Goal: Obtain resource: Obtain resource

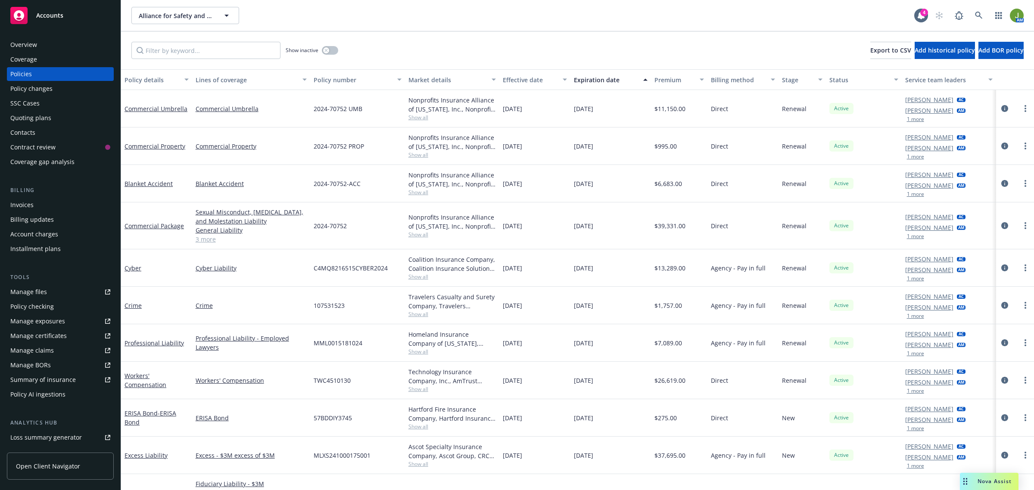
drag, startPoint x: 36, startPoint y: 19, endPoint x: 40, endPoint y: 18, distance: 4.5
click at [36, 19] on div "Accounts" at bounding box center [60, 15] width 100 height 17
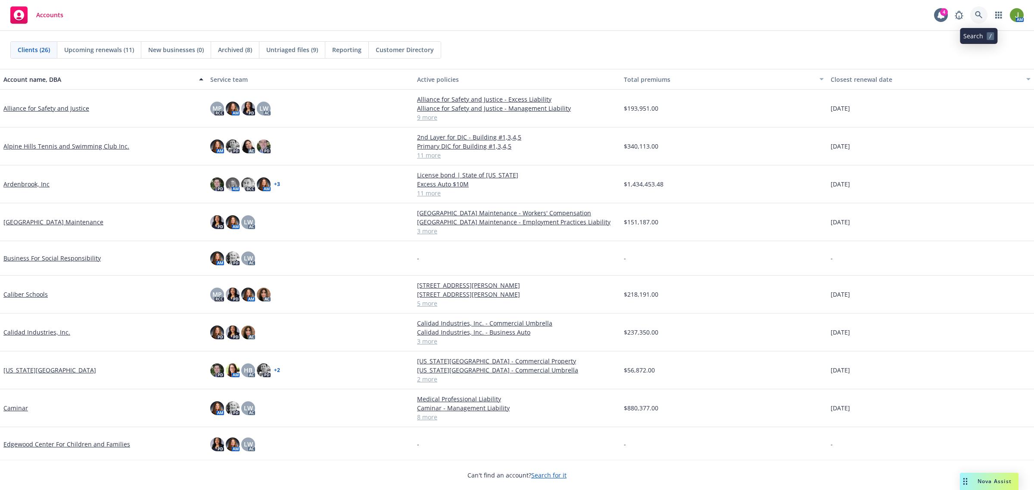
click at [976, 17] on icon at bounding box center [979, 15] width 8 height 8
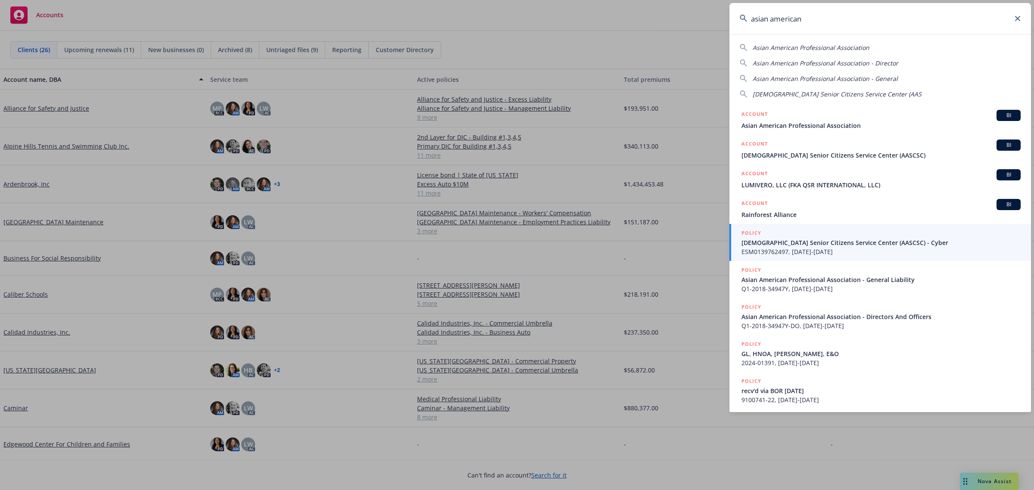
drag, startPoint x: 813, startPoint y: 25, endPoint x: 703, endPoint y: 22, distance: 109.5
click at [703, 22] on div "asian american Asian American Professional Association Asian American Professio…" at bounding box center [517, 245] width 1034 height 490
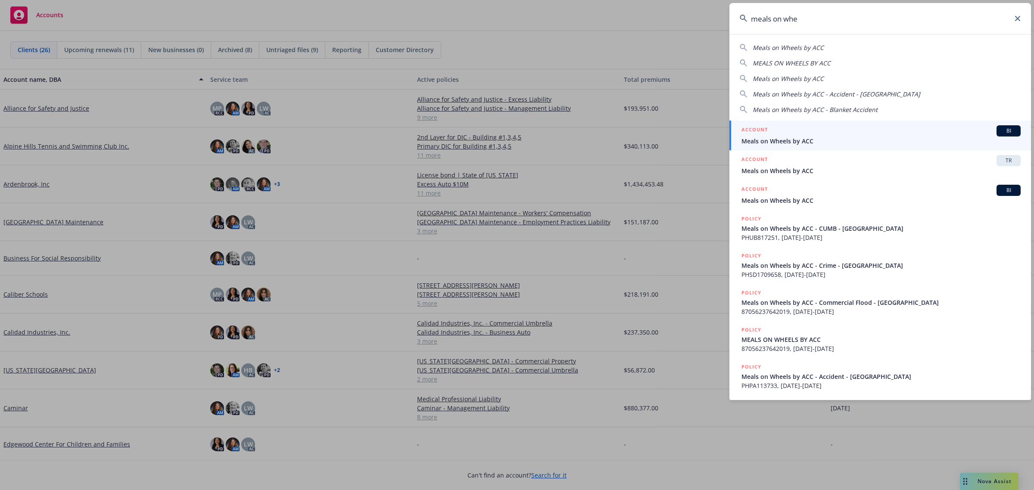
type input "meals on whe"
click at [810, 141] on span "Meals on Wheels by ACC" at bounding box center [880, 141] width 279 height 9
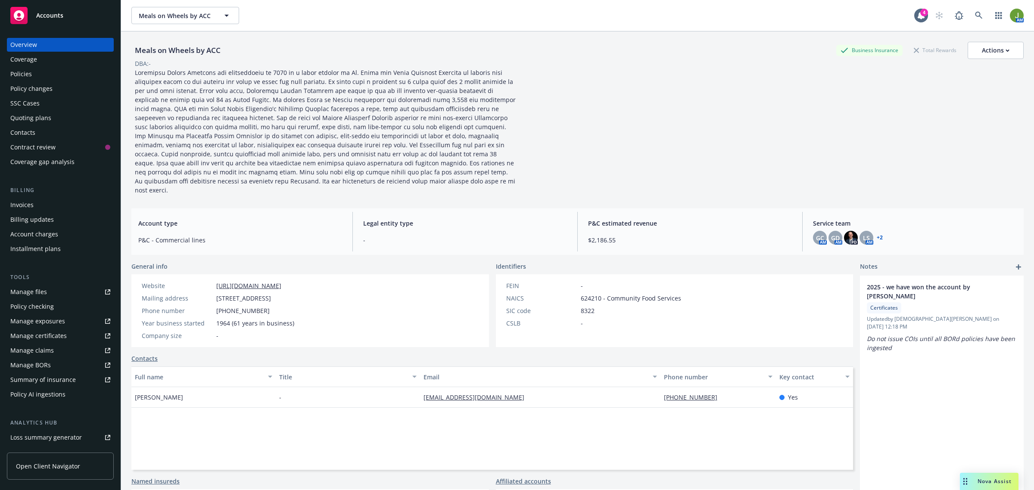
click at [33, 70] on div "Policies" at bounding box center [60, 74] width 100 height 14
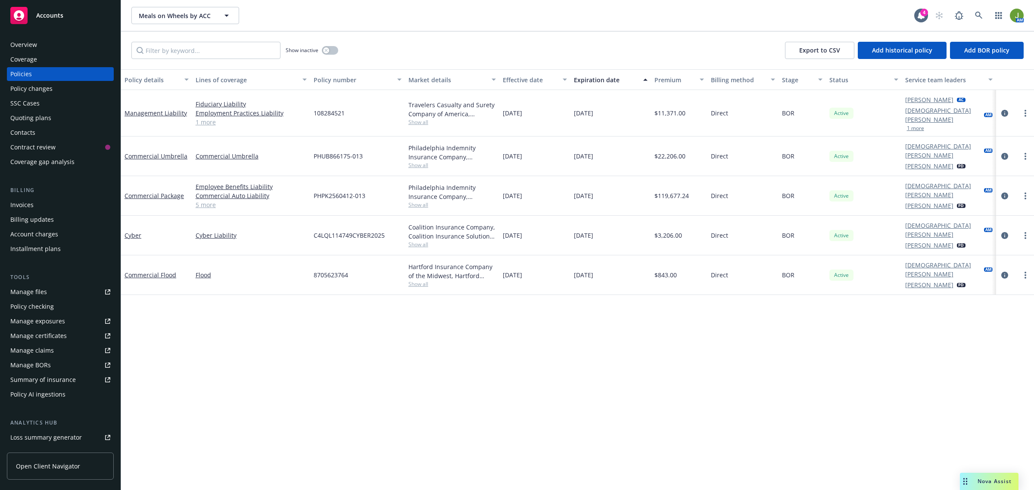
click at [55, 291] on link "Manage files" at bounding box center [60, 292] width 107 height 14
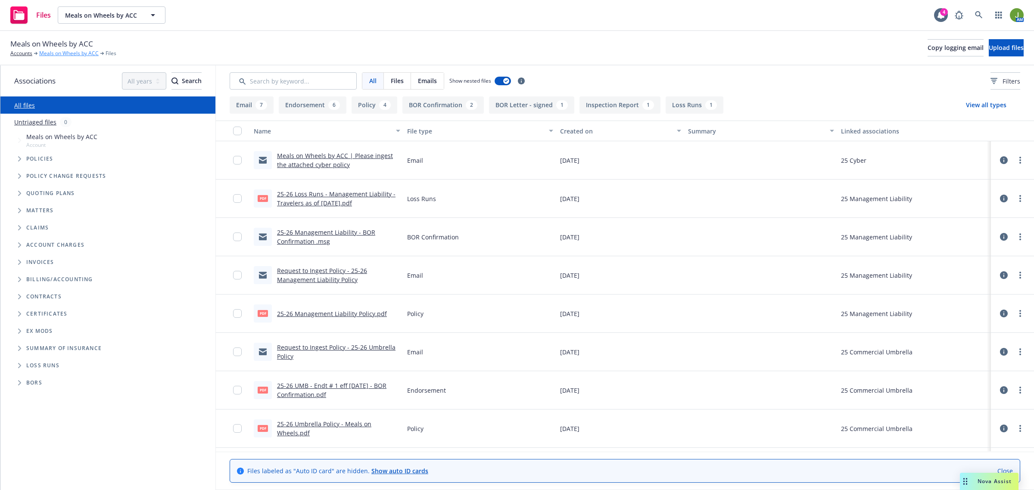
click at [68, 53] on link "Meals on Wheels by ACC" at bounding box center [68, 54] width 59 height 8
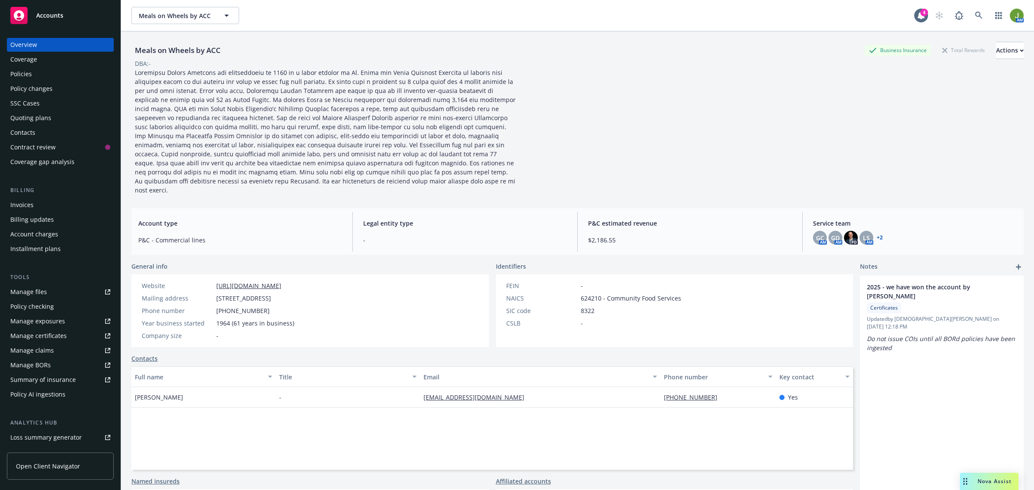
click at [26, 71] on div "Policies" at bounding box center [21, 74] width 22 height 14
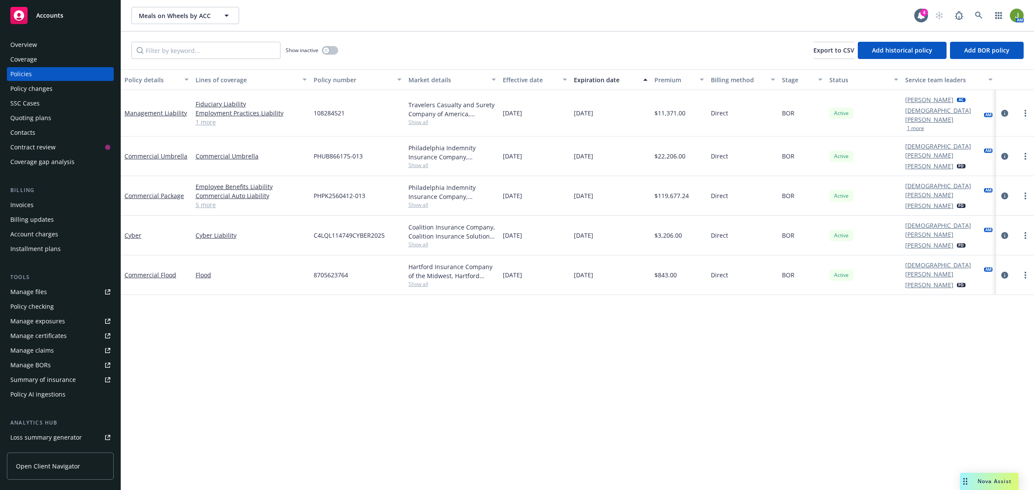
click at [912, 126] on button "1 more" at bounding box center [915, 128] width 17 height 5
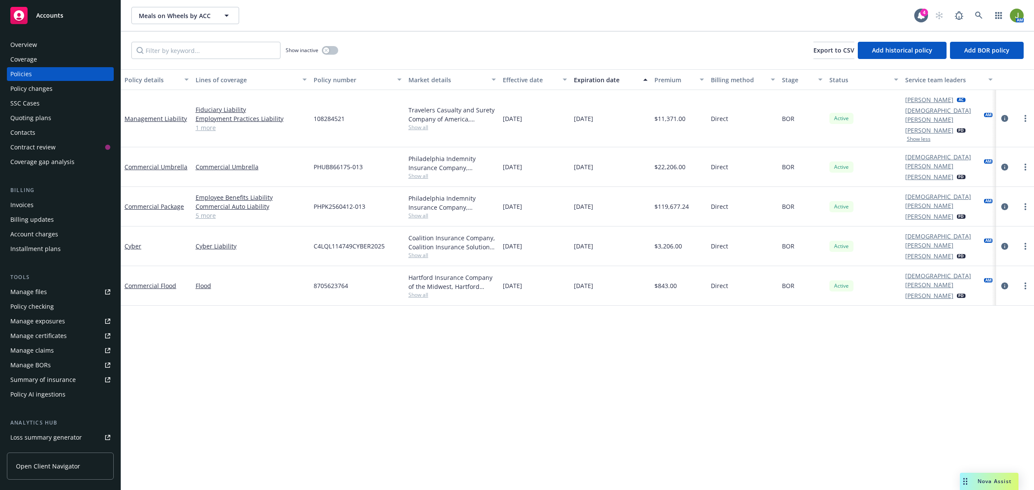
click at [12, 50] on div "Overview" at bounding box center [23, 45] width 27 height 14
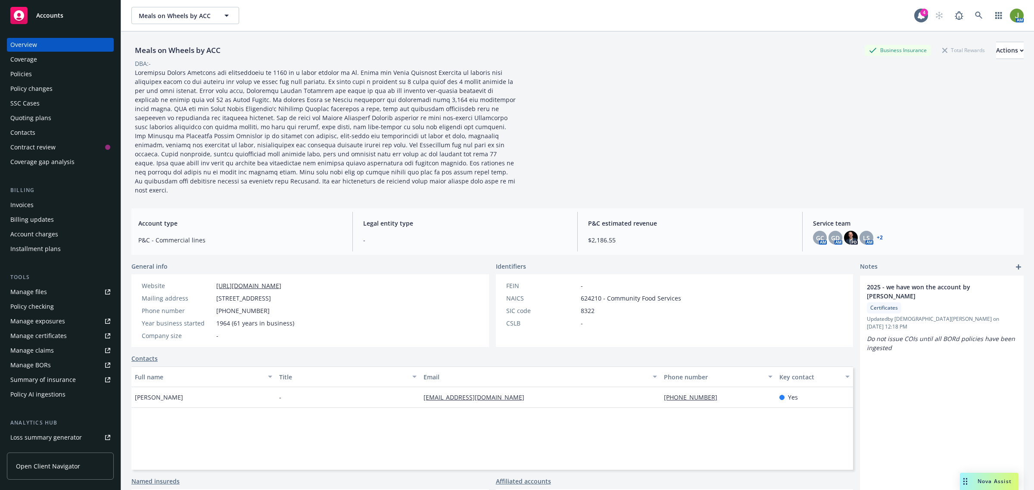
click at [876, 235] on link "+ 2" at bounding box center [879, 237] width 6 height 5
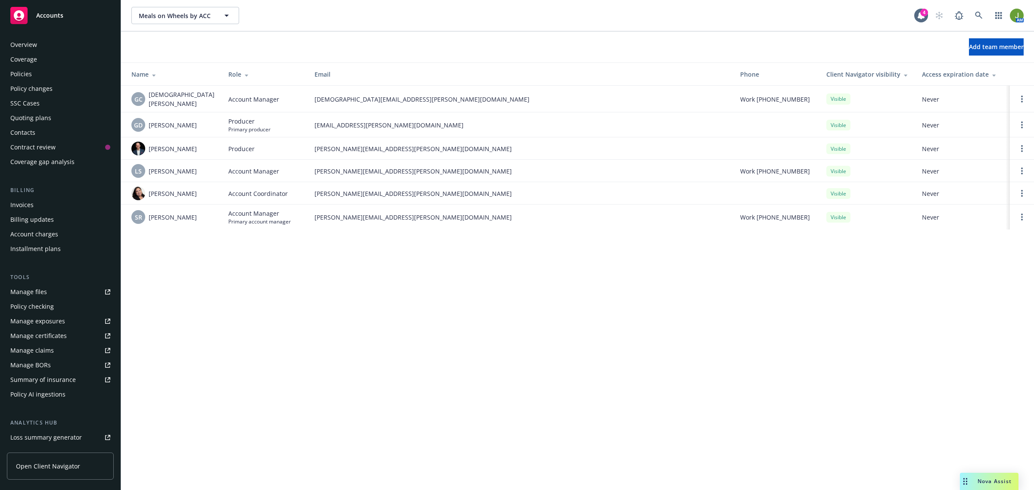
click at [20, 78] on div "Policies" at bounding box center [21, 74] width 22 height 14
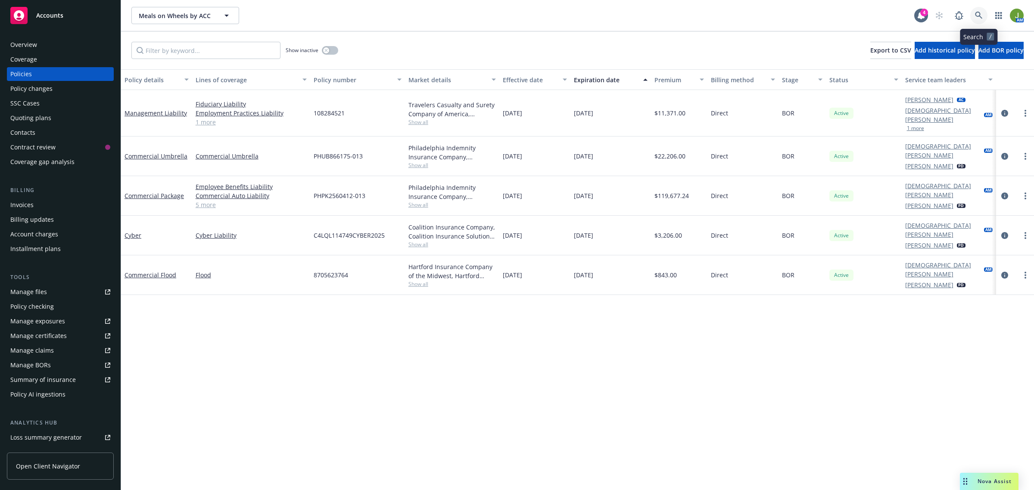
click at [978, 15] on icon at bounding box center [979, 16] width 8 height 8
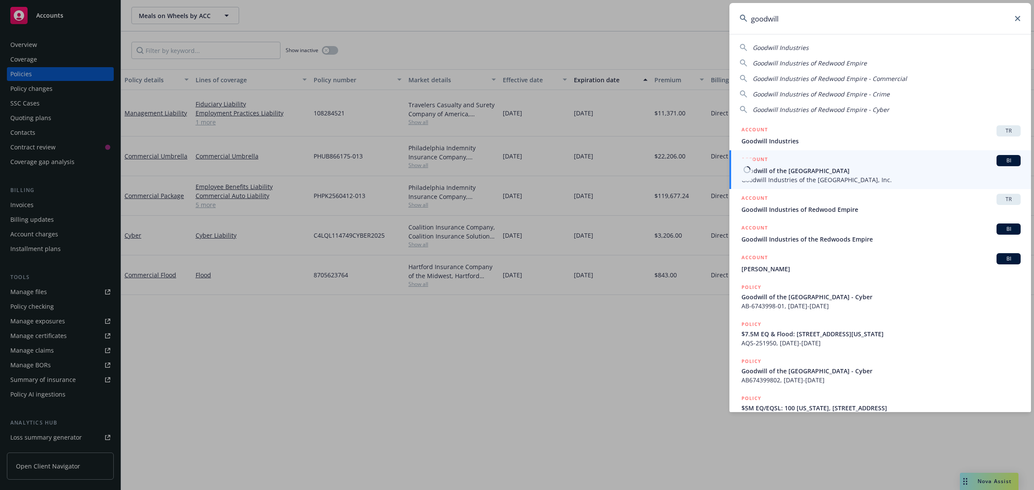
type input "goodwill"
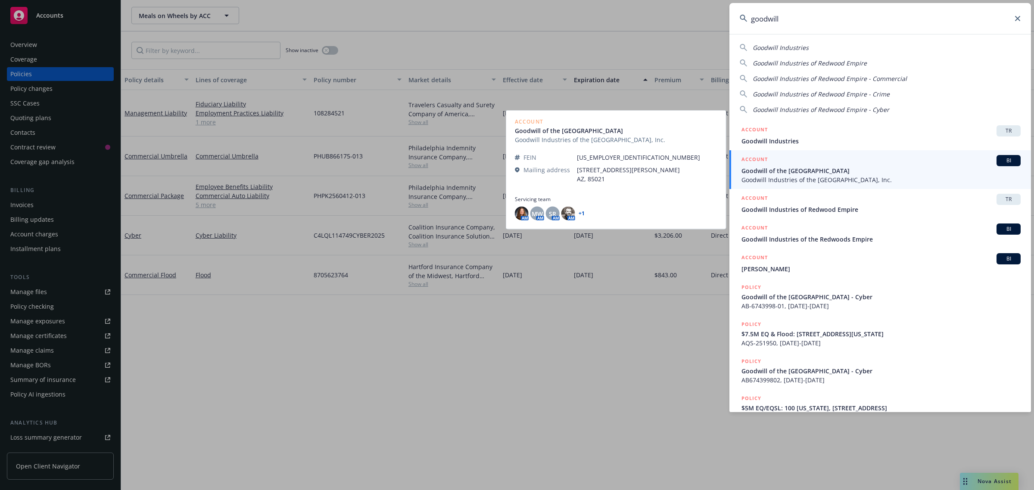
click at [782, 171] on span "Goodwill of the San Francisco Bay" at bounding box center [880, 170] width 279 height 9
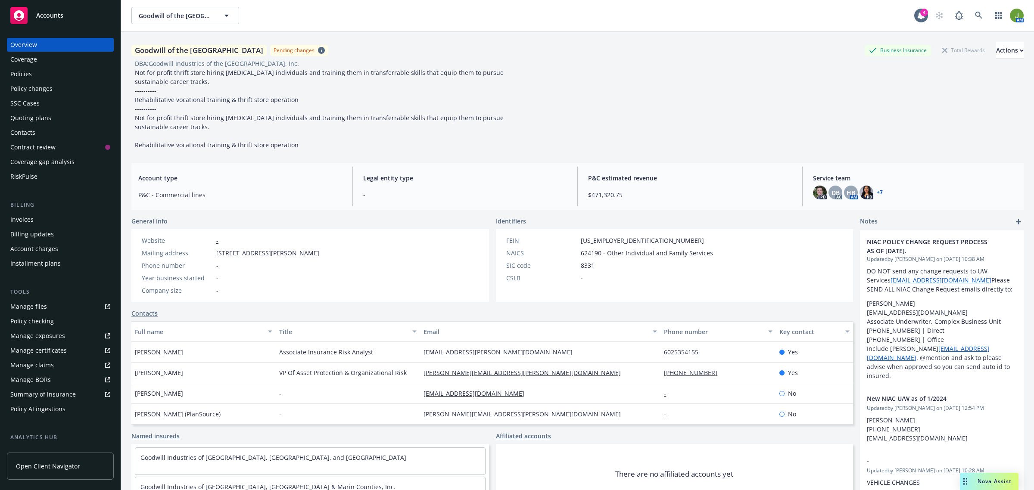
click at [50, 301] on link "Manage files" at bounding box center [60, 307] width 107 height 14
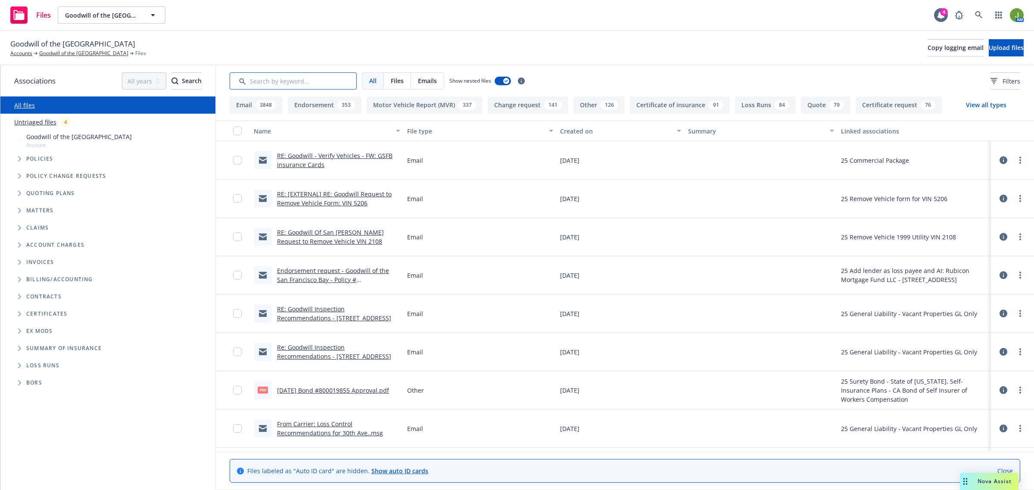
click at [287, 80] on input "Search by keyword..." at bounding box center [293, 80] width 127 height 17
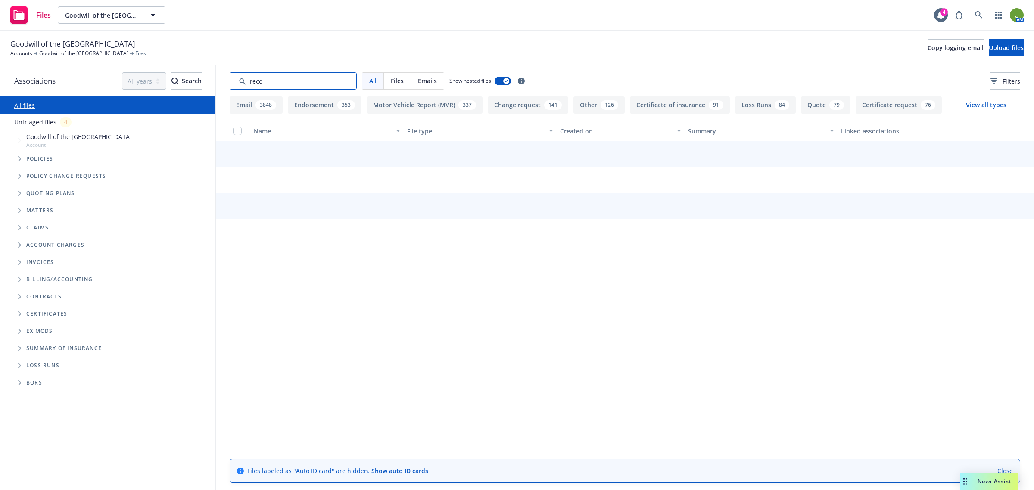
type input "recon"
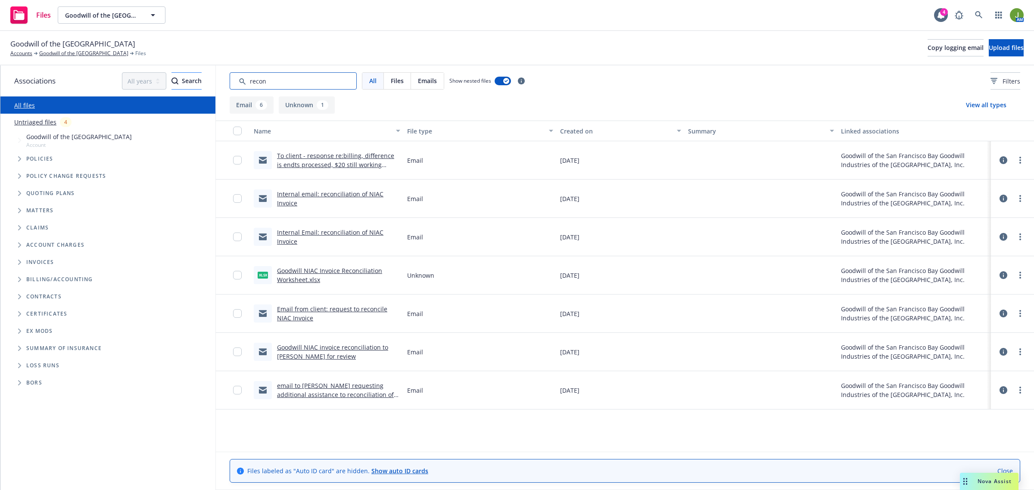
drag, startPoint x: 315, startPoint y: 85, endPoint x: 136, endPoint y: 78, distance: 179.3
click at [149, 81] on div "Associations All years 2027 2026 2025 2024 2023 2022 2021 2020 2019 2018 2017 2…" at bounding box center [516, 277] width 1033 height 425
